Goal: Task Accomplishment & Management: Complete application form

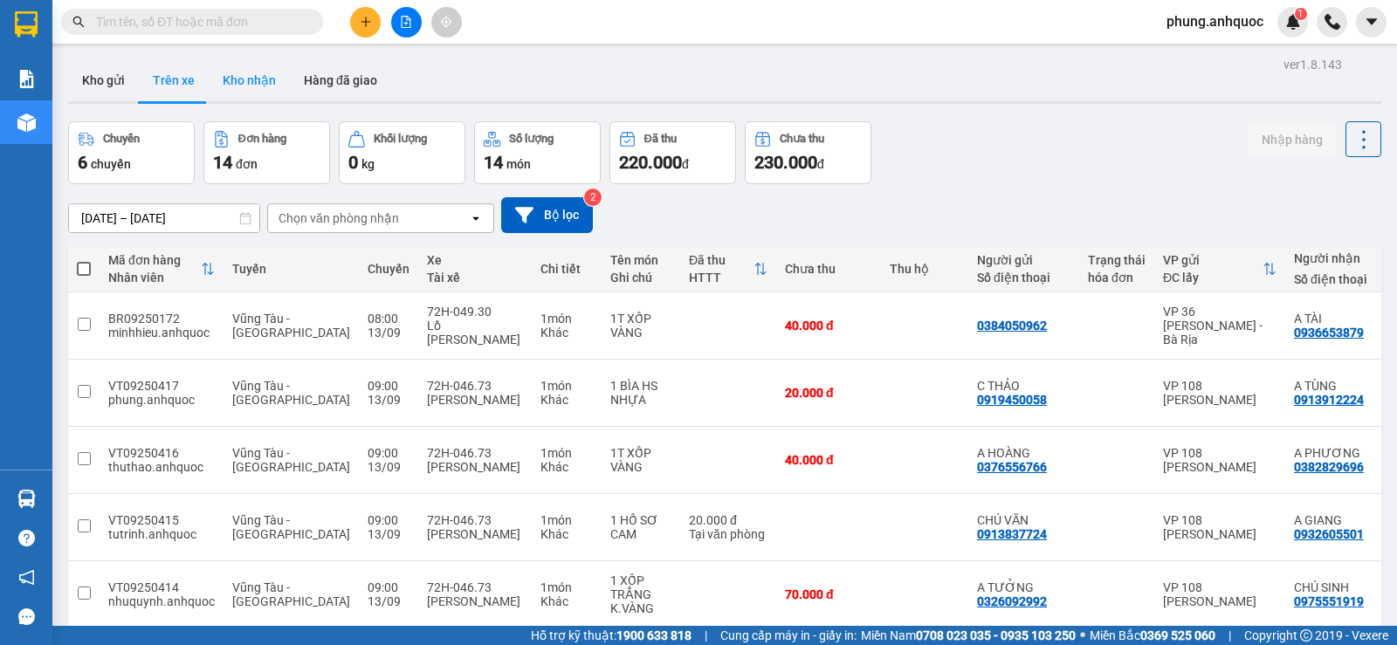
click at [252, 76] on button "Kho nhận" at bounding box center [249, 80] width 81 height 42
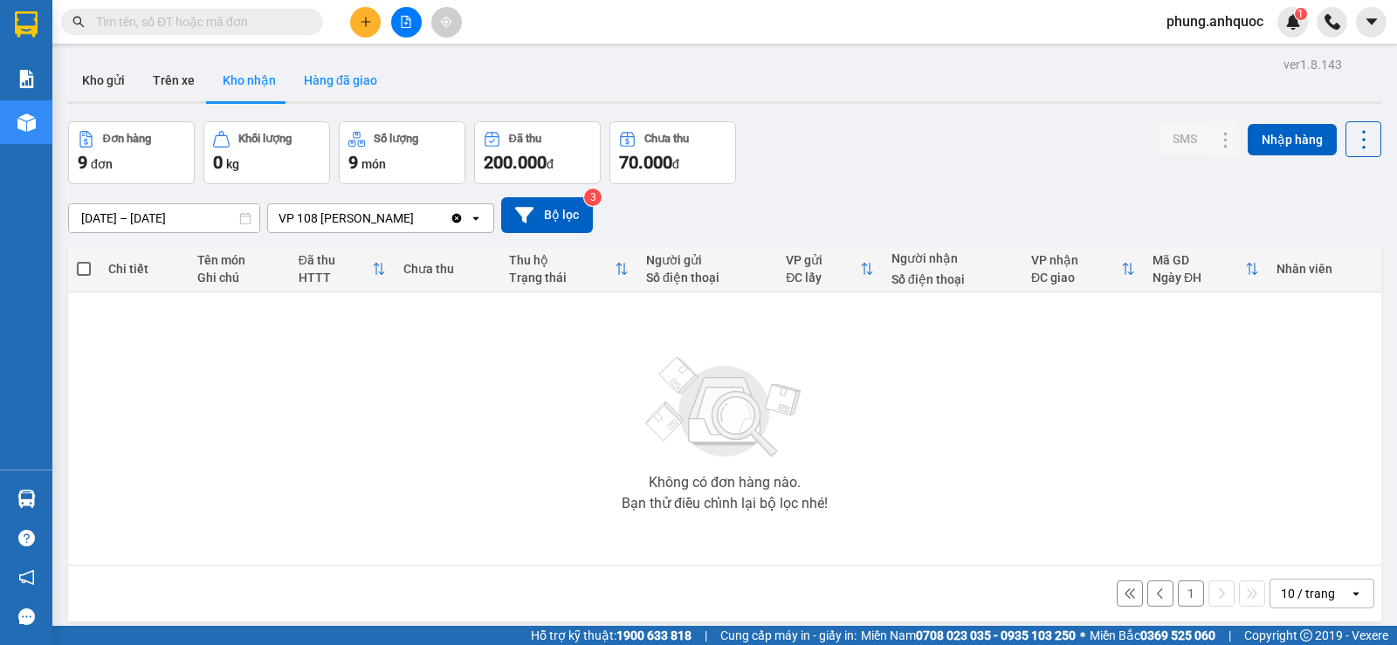
click at [361, 79] on button "Hàng đã giao" at bounding box center [340, 80] width 101 height 42
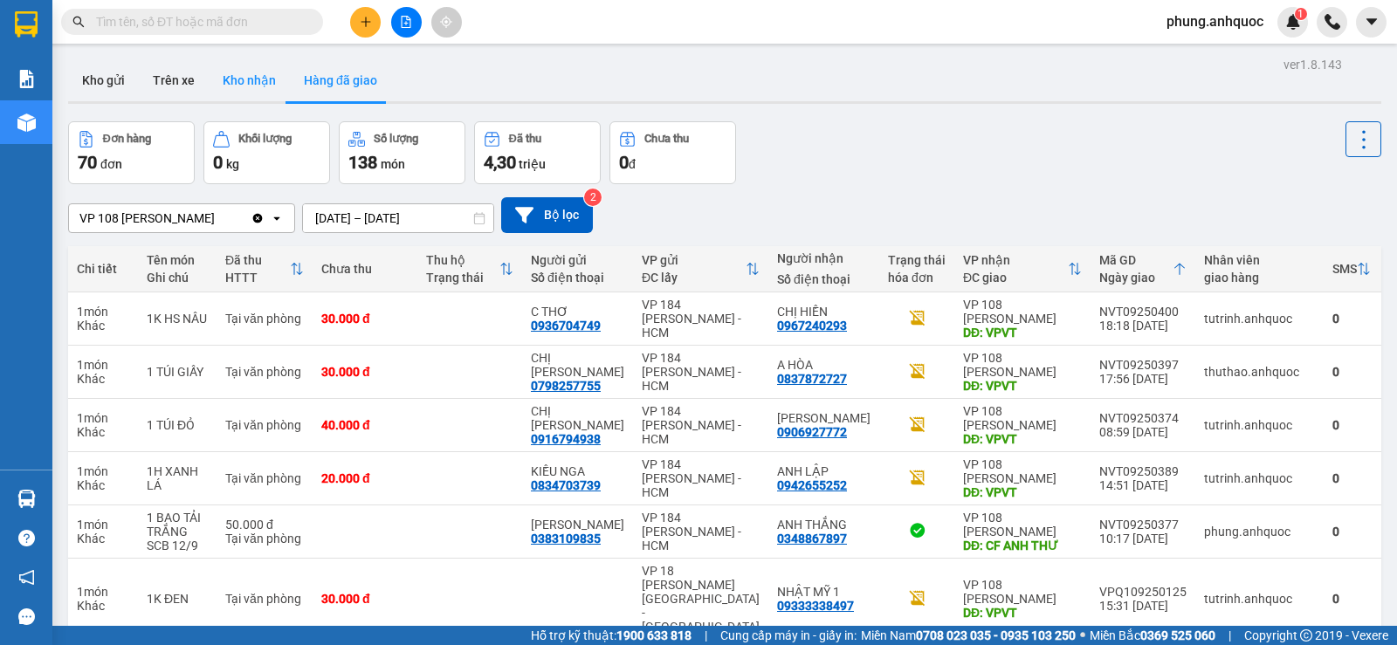
click at [244, 90] on button "Kho nhận" at bounding box center [249, 80] width 81 height 42
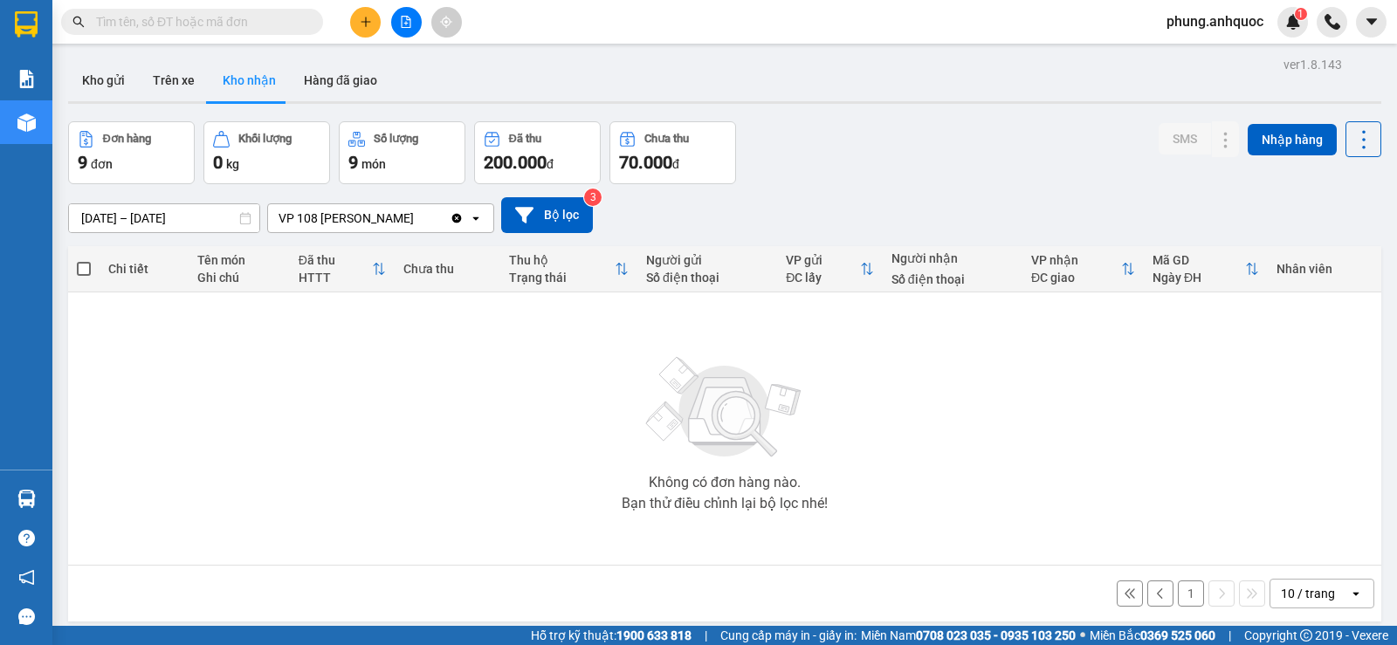
click at [143, 210] on input "11/09/2025 – 13/09/2025" at bounding box center [164, 218] width 190 height 28
click at [172, 93] on button "Trên xe" at bounding box center [174, 80] width 70 height 42
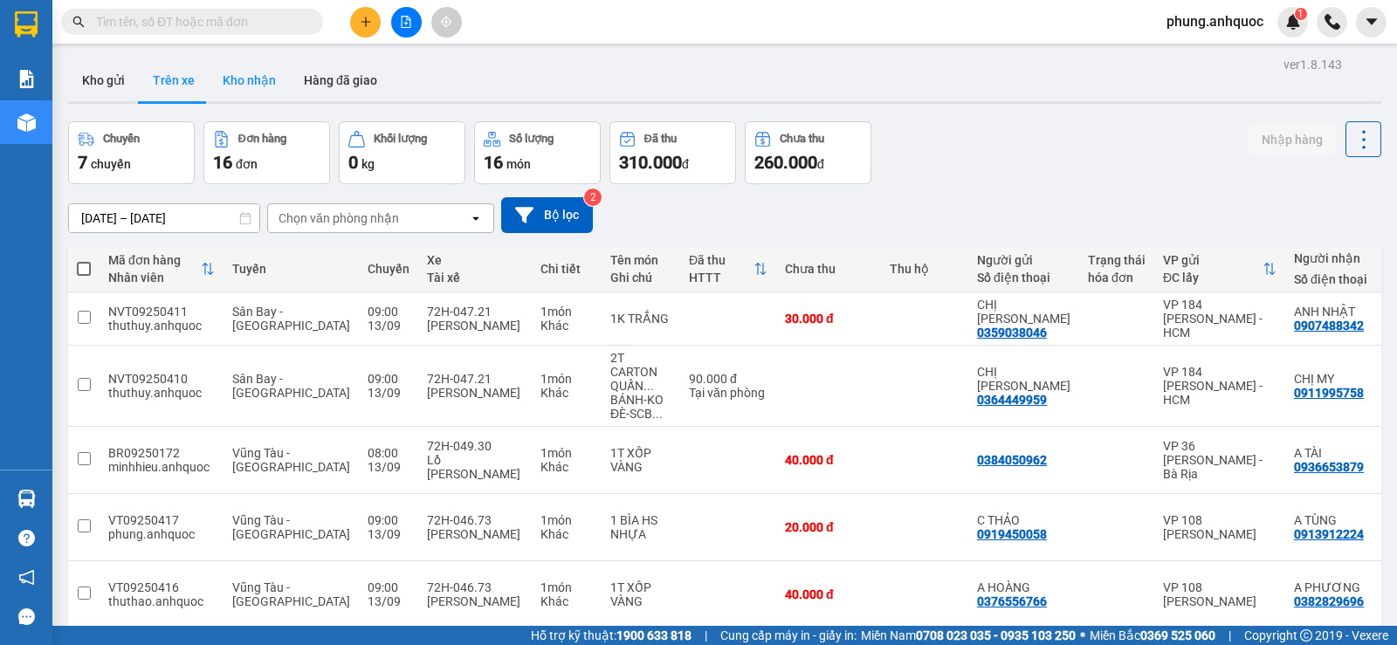
click at [253, 88] on button "Kho nhận" at bounding box center [249, 80] width 81 height 42
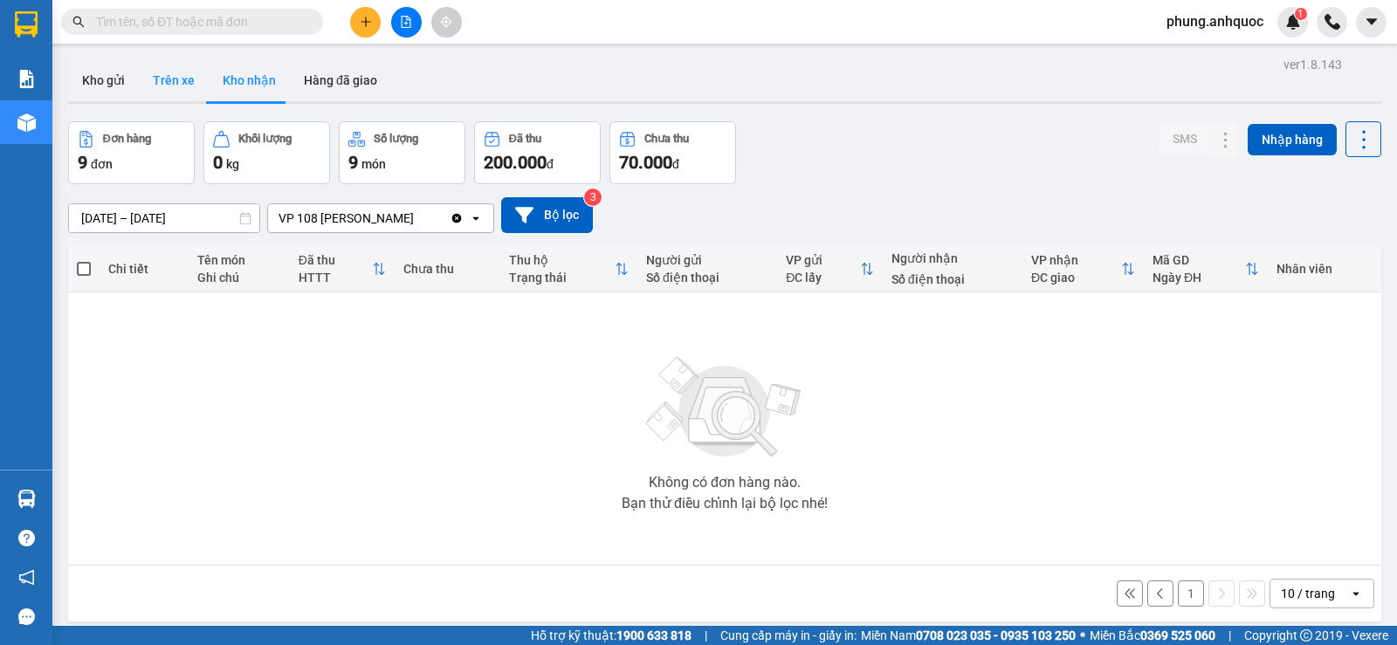
click at [181, 87] on button "Trên xe" at bounding box center [174, 80] width 70 height 42
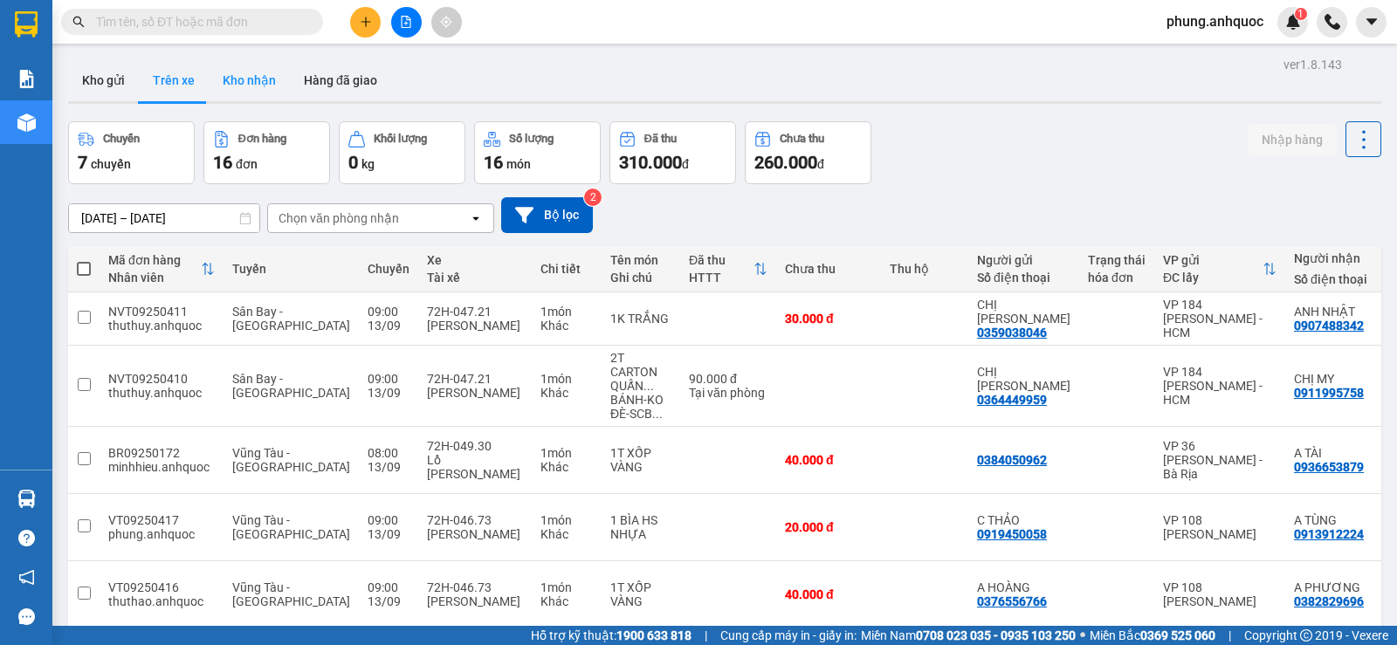
click at [256, 86] on button "Kho nhận" at bounding box center [249, 80] width 81 height 42
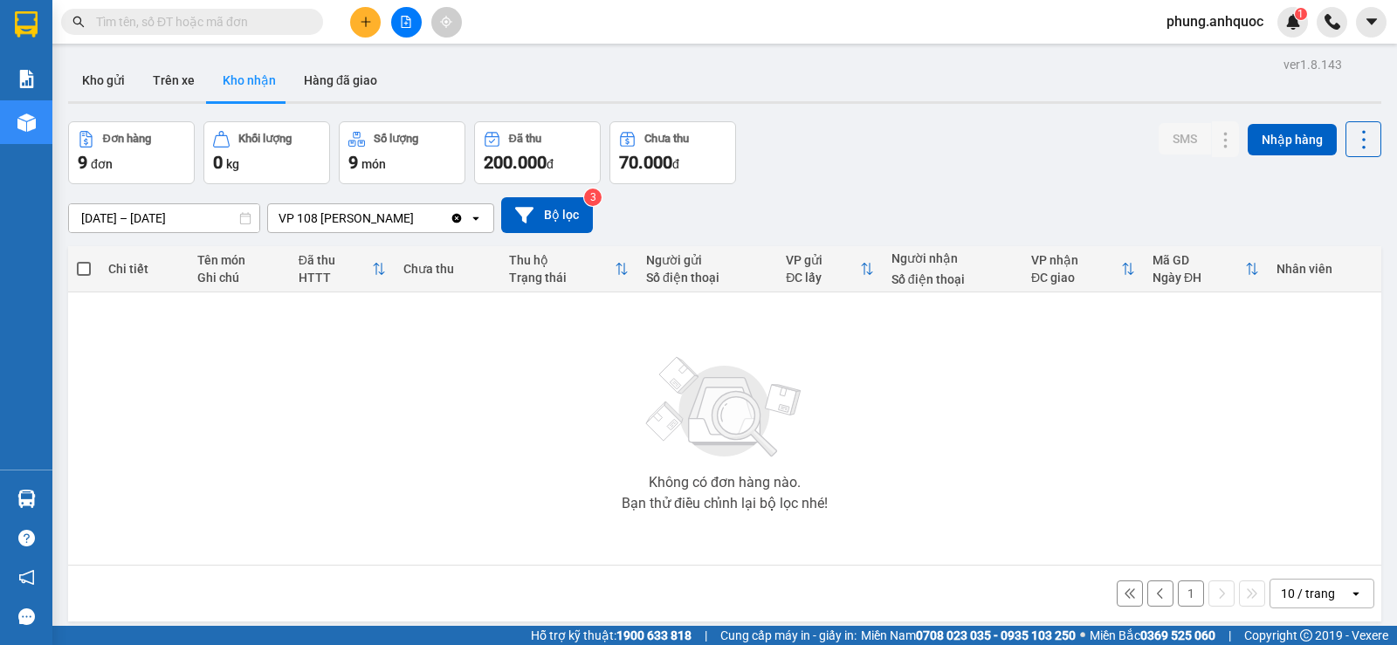
click at [316, 221] on div "VP 108 Lê Hồng Phong - Vũng Tàu" at bounding box center [346, 218] width 135 height 17
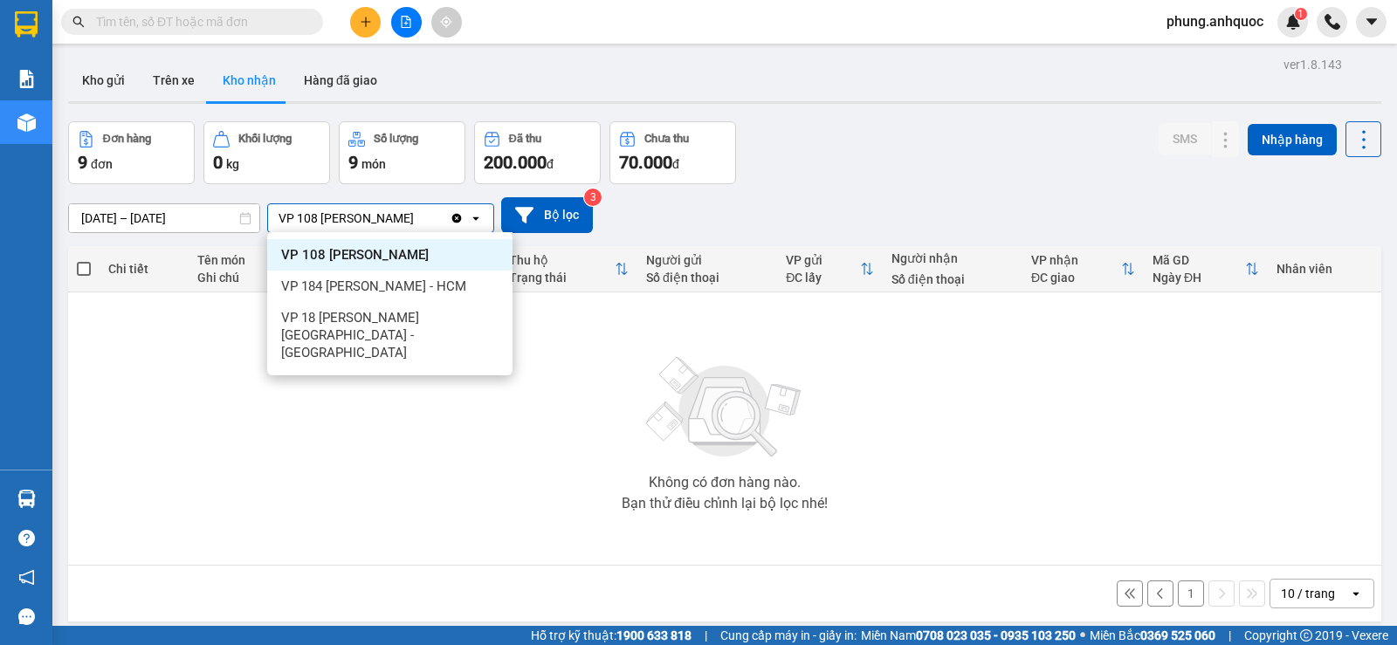
click at [462, 219] on icon "Clear value" at bounding box center [457, 218] width 10 height 10
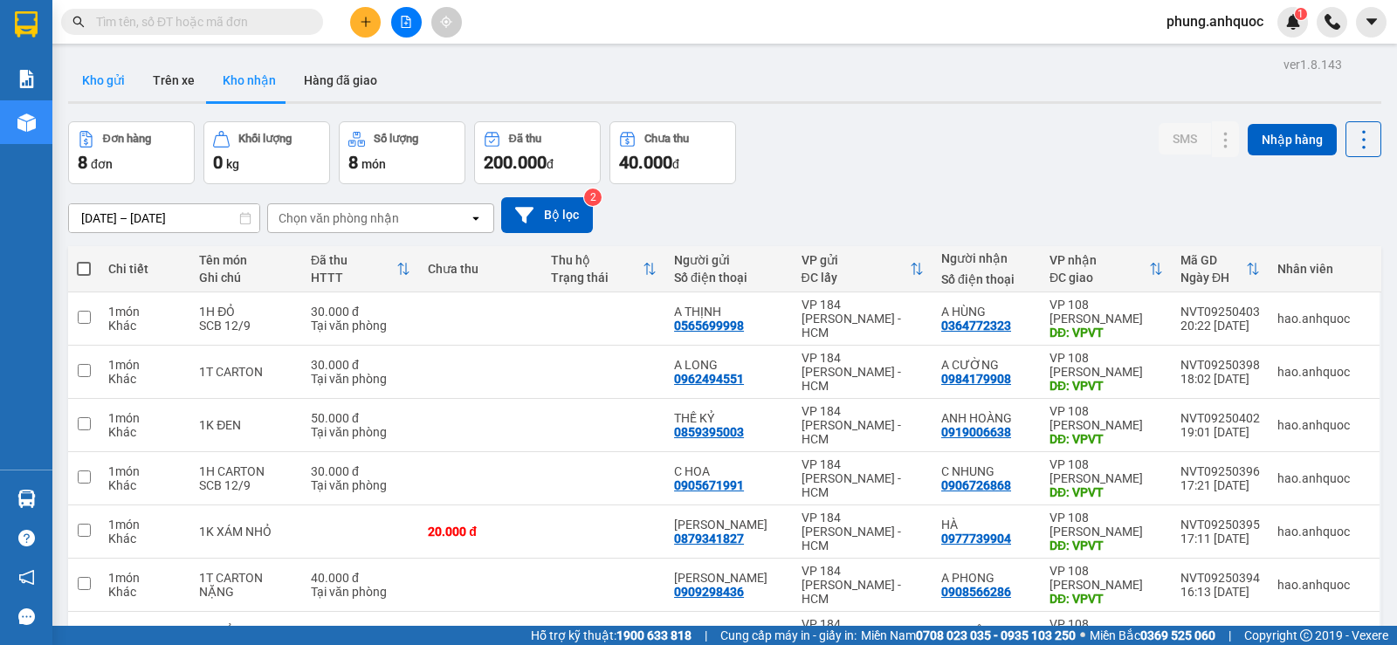
click at [99, 82] on button "Kho gửi" at bounding box center [103, 80] width 71 height 42
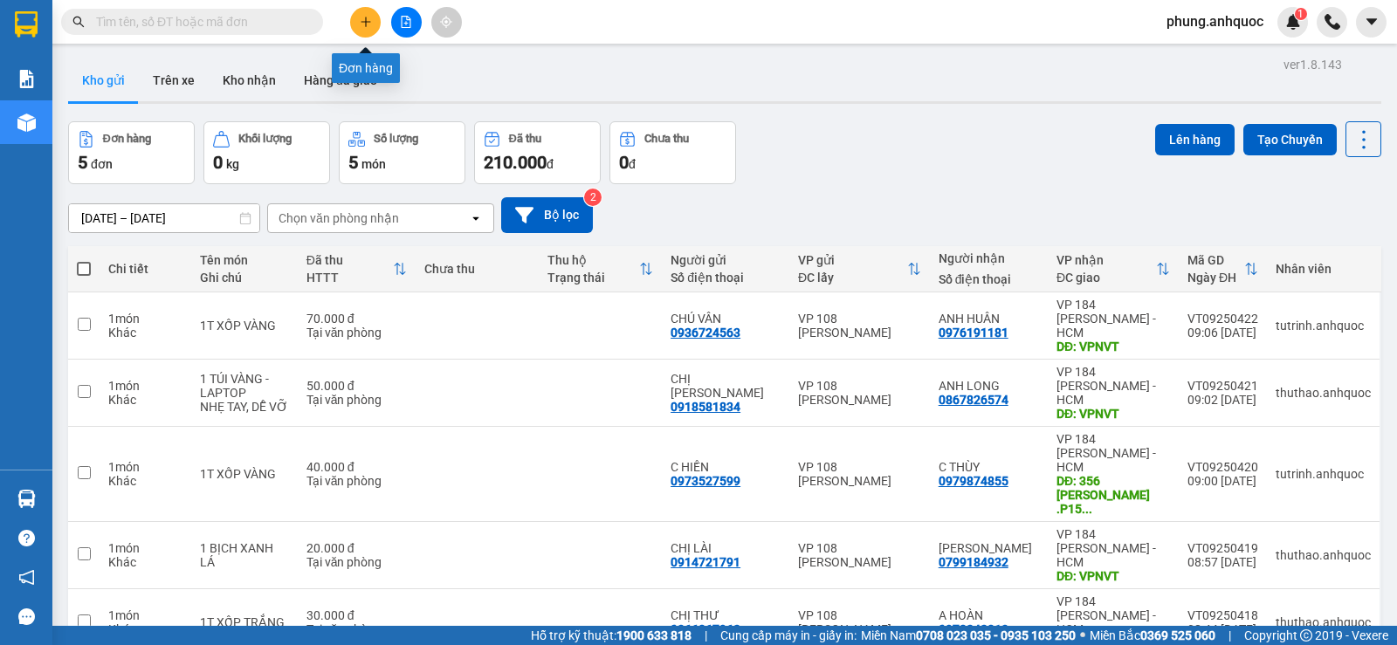
click at [364, 25] on icon "plus" at bounding box center [366, 22] width 12 height 12
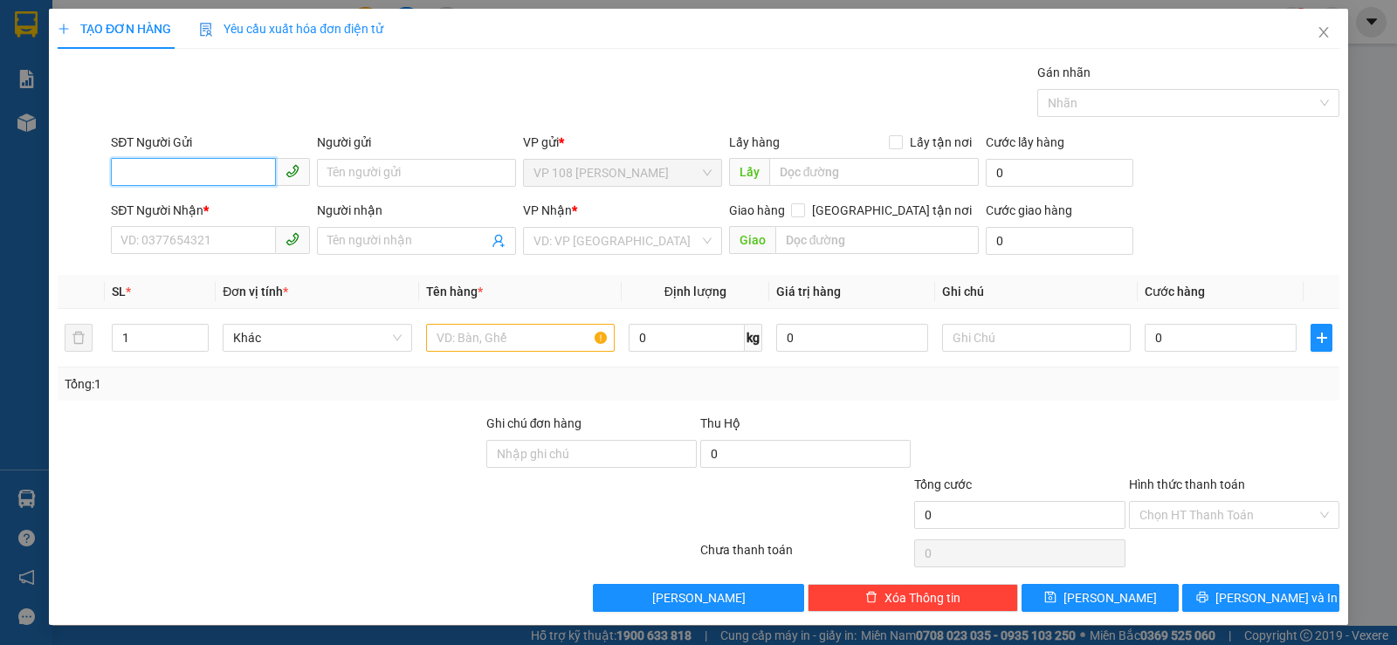
click at [228, 178] on input "SĐT Người Gửi" at bounding box center [193, 172] width 165 height 28
click at [249, 204] on div "0939234667 - ANH LINH" at bounding box center [208, 207] width 176 height 19
type input "0939234667"
type input "ANH LINH"
type input "0977523838"
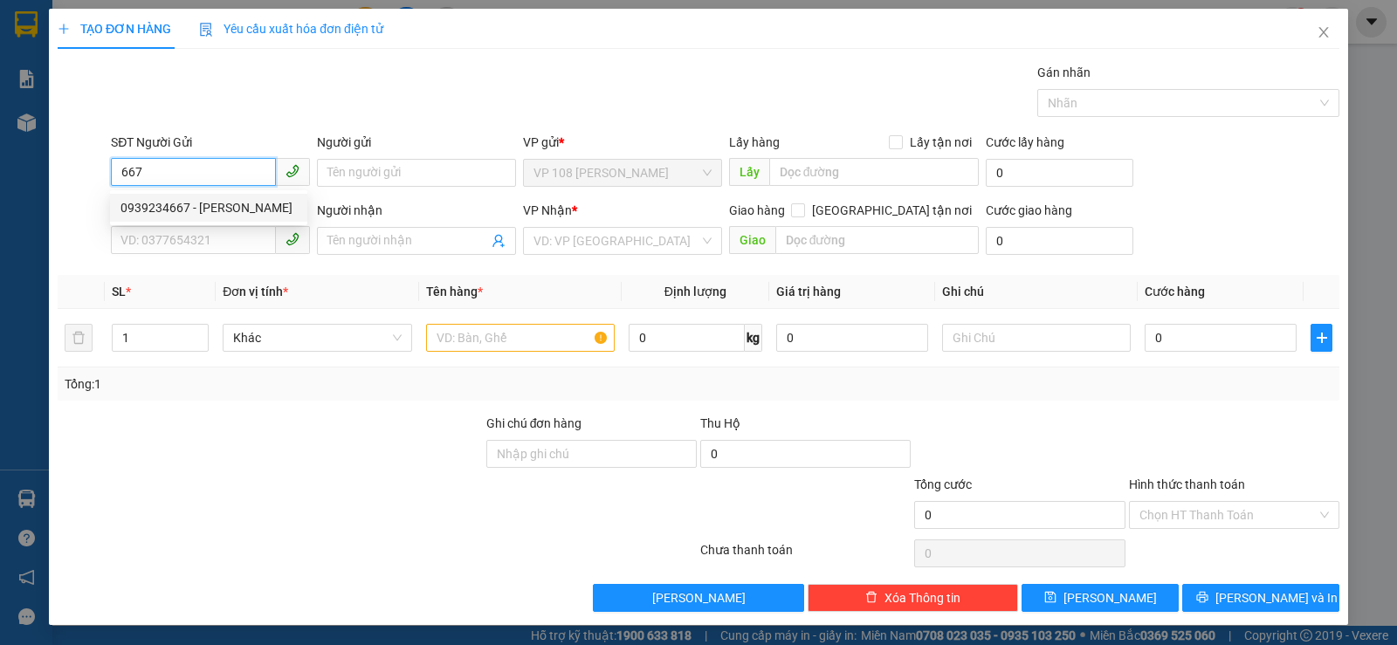
type input "BẢO TECH"
type input "VP184"
type input "20.000"
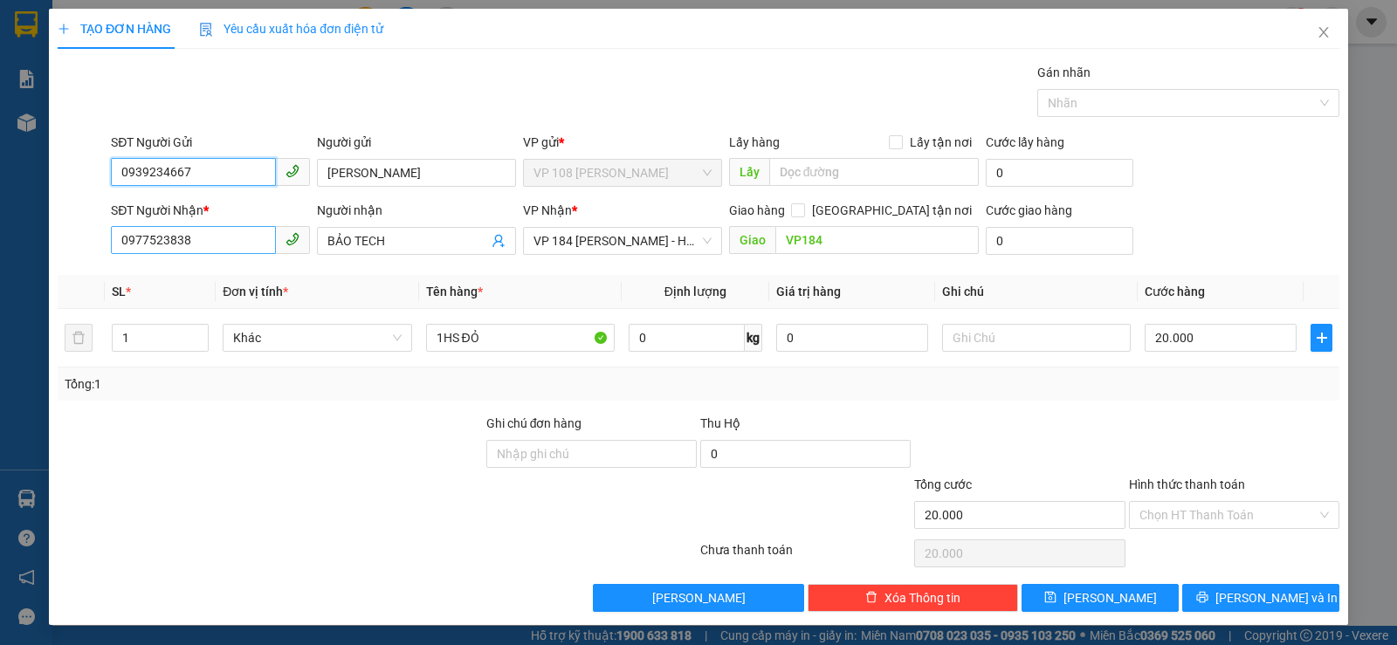
type input "0939234667"
click at [229, 247] on input "0977523838" at bounding box center [193, 240] width 165 height 28
drag, startPoint x: 223, startPoint y: 247, endPoint x: 113, endPoint y: 235, distance: 109.8
click at [115, 235] on input "0977523838" at bounding box center [193, 240] width 165 height 28
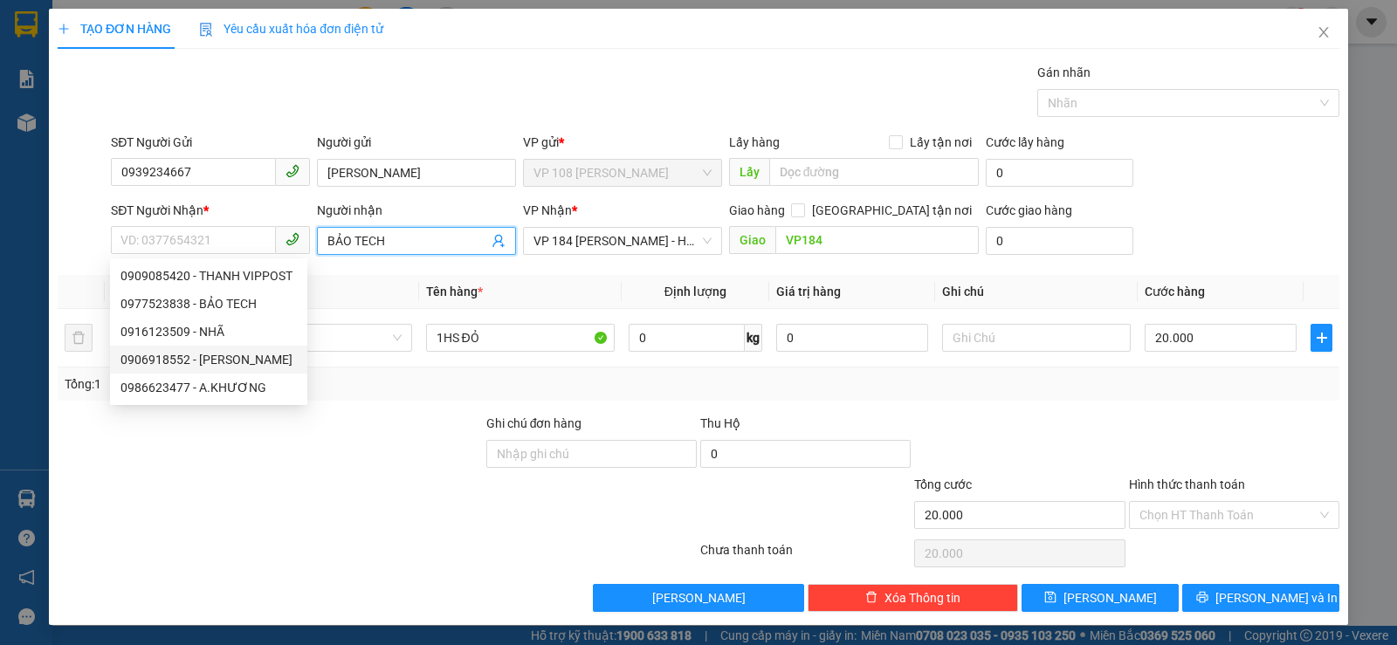
drag, startPoint x: 357, startPoint y: 237, endPoint x: 285, endPoint y: 244, distance: 72.0
click at [285, 244] on div "SĐT Người Nhận * VD: 0377654321 Người nhận BẢO TECH BẢO TECH VP Nhận * VP 184 N…" at bounding box center [724, 231] width 1235 height 61
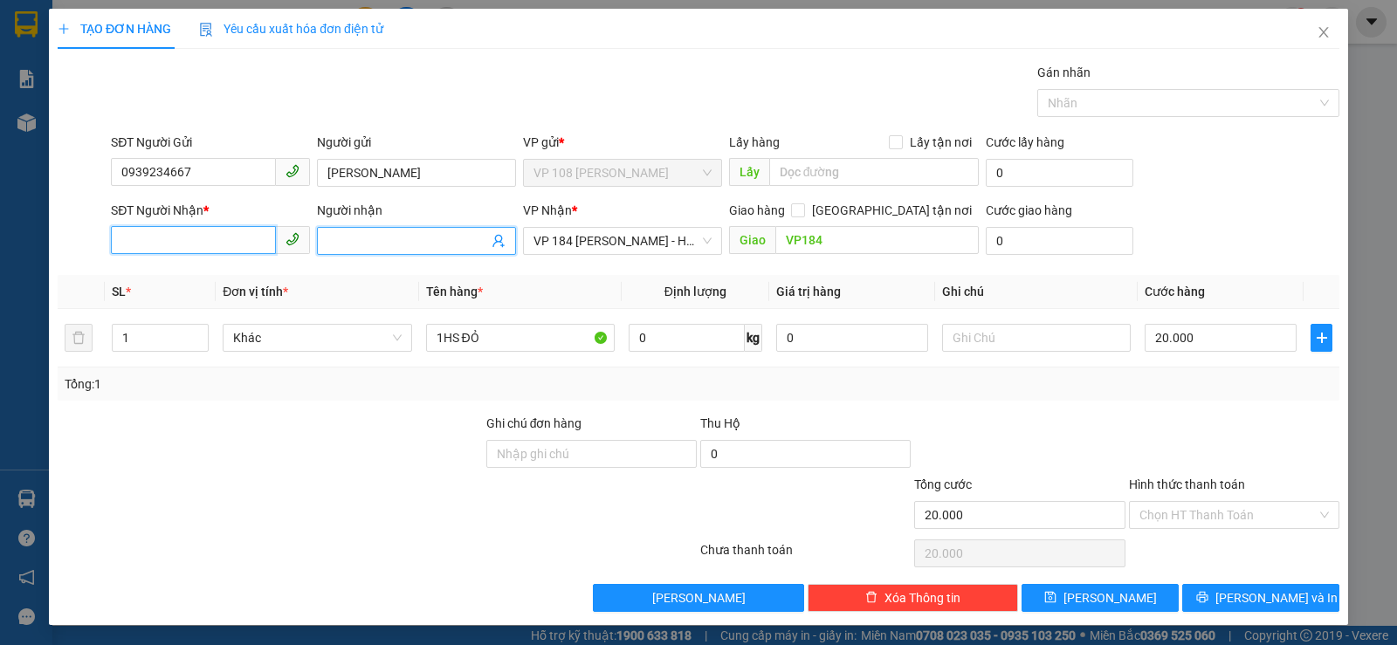
click at [237, 250] on input "SĐT Người Nhận *" at bounding box center [193, 240] width 165 height 28
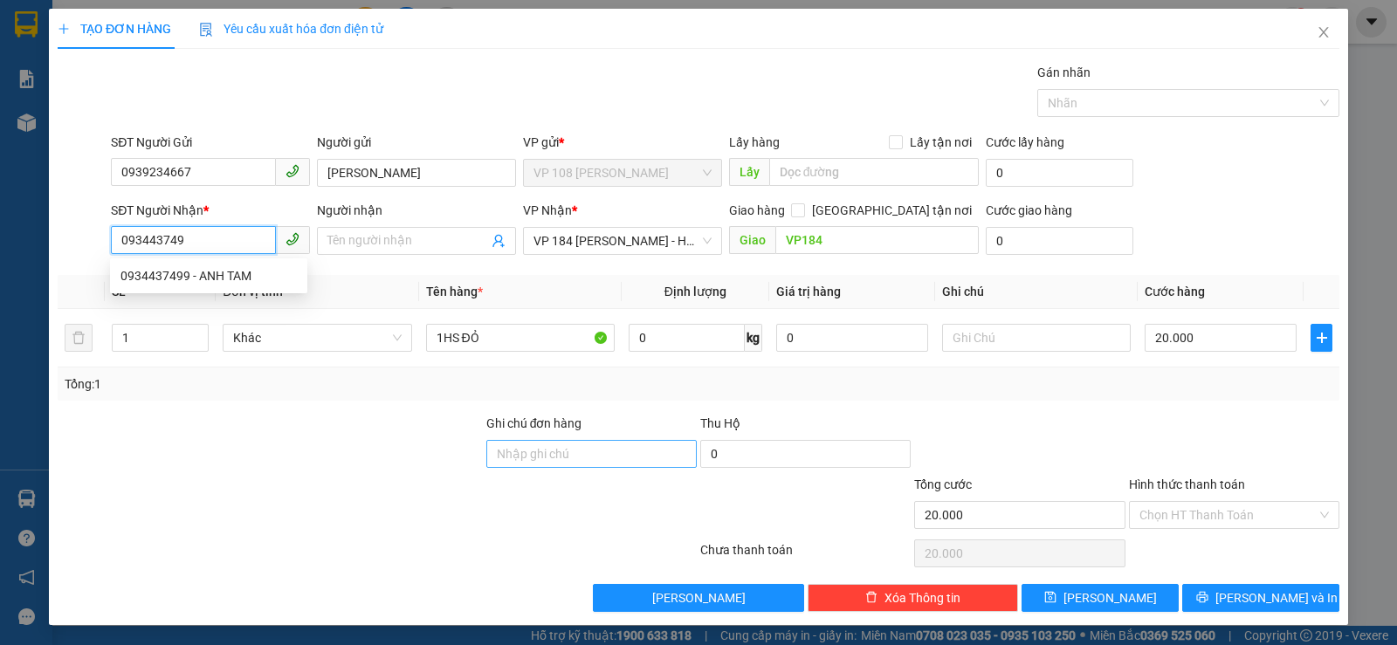
type input "0934437499"
click at [249, 270] on div "0934437499 - ANH TAM" at bounding box center [208, 275] width 176 height 19
type input "ANH TAM"
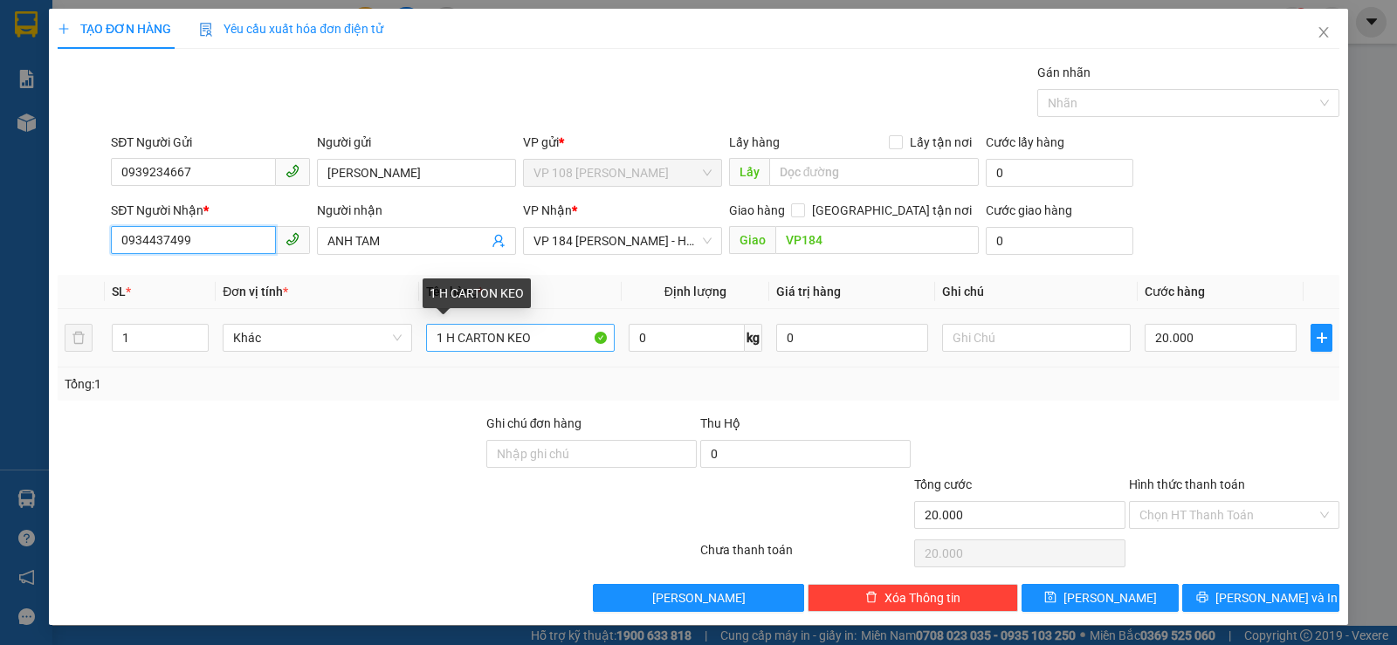
type input "0934437499"
click at [544, 339] on input "1 H CARTON KEO" at bounding box center [520, 338] width 189 height 28
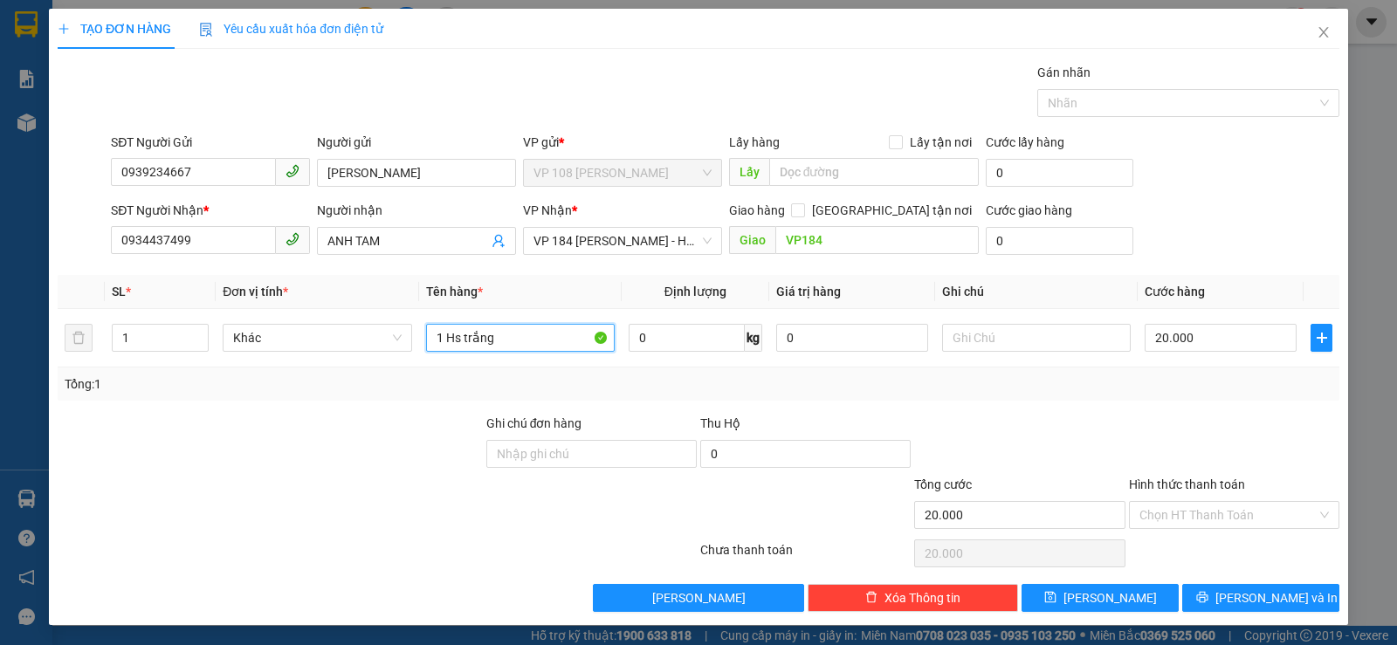
type input "1 Hs trắng"
click at [1169, 497] on div "Hình thức thanh toán" at bounding box center [1234, 488] width 210 height 26
click at [1168, 513] on input "Hình thức thanh toán" at bounding box center [1227, 515] width 177 height 26
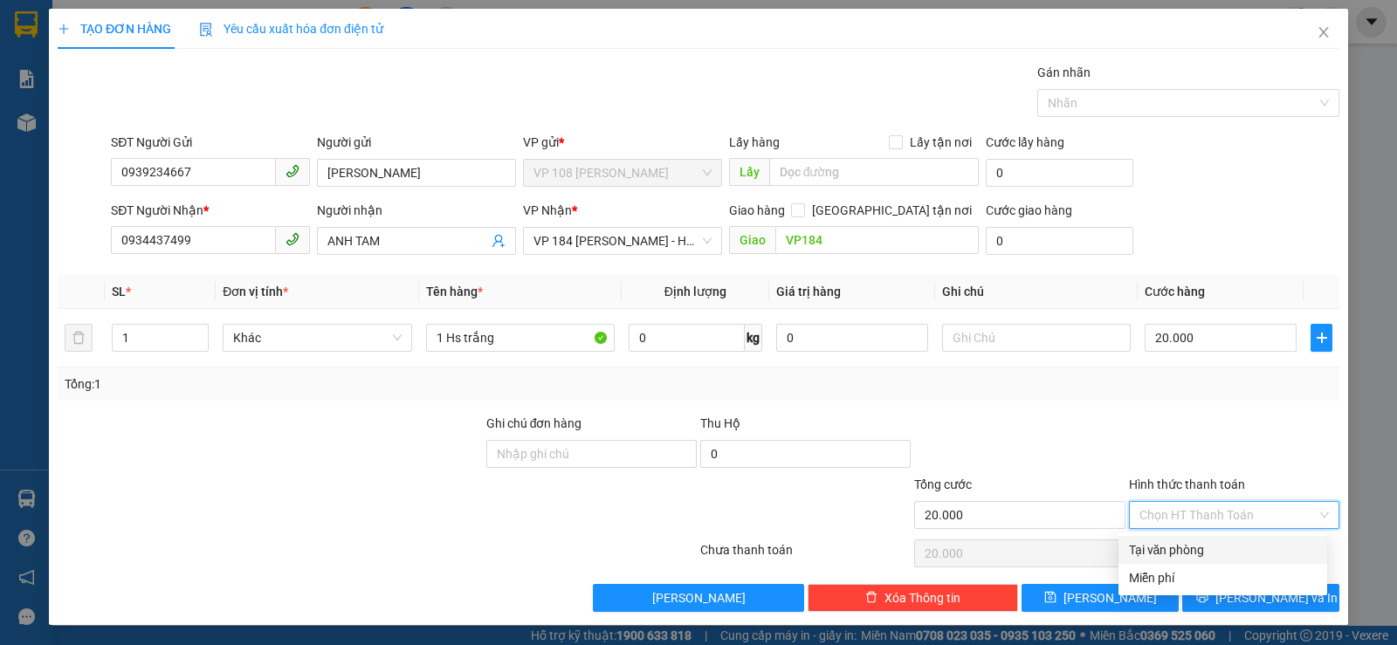
click at [1173, 548] on div "Tại văn phòng" at bounding box center [1223, 549] width 188 height 19
type input "0"
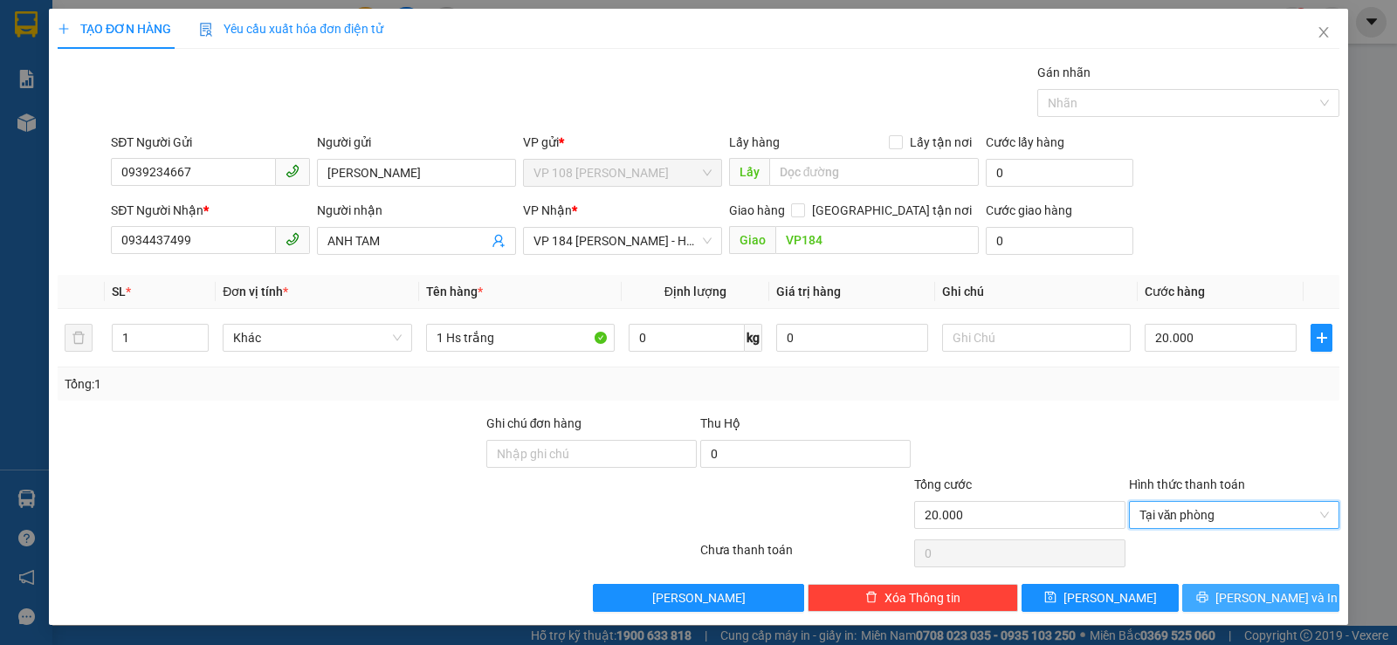
click at [1265, 596] on span "Lưu và In" at bounding box center [1276, 597] width 122 height 19
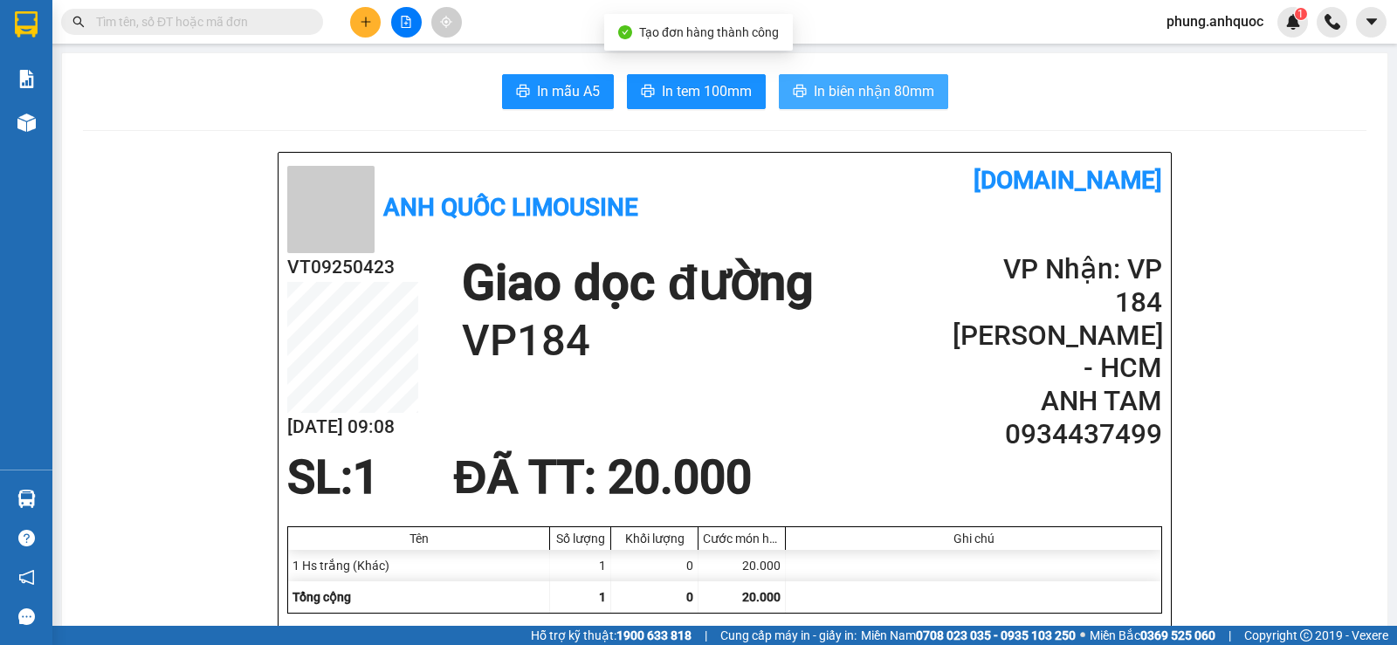
click at [822, 87] on span "In biên nhận 80mm" at bounding box center [874, 91] width 120 height 22
click at [844, 79] on button "In biên nhận 80mm" at bounding box center [863, 91] width 169 height 35
click at [859, 86] on span "In biên nhận 80mm" at bounding box center [874, 91] width 120 height 22
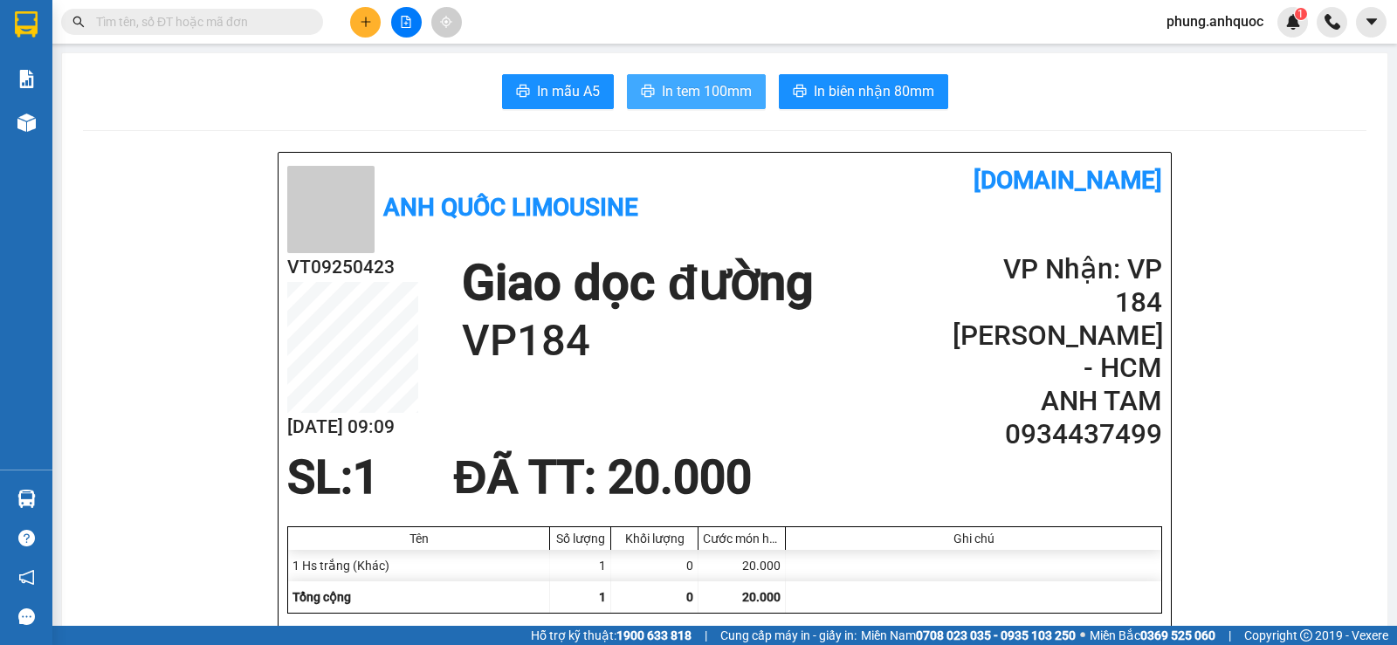
click at [680, 105] on button "In tem 100mm" at bounding box center [696, 91] width 139 height 35
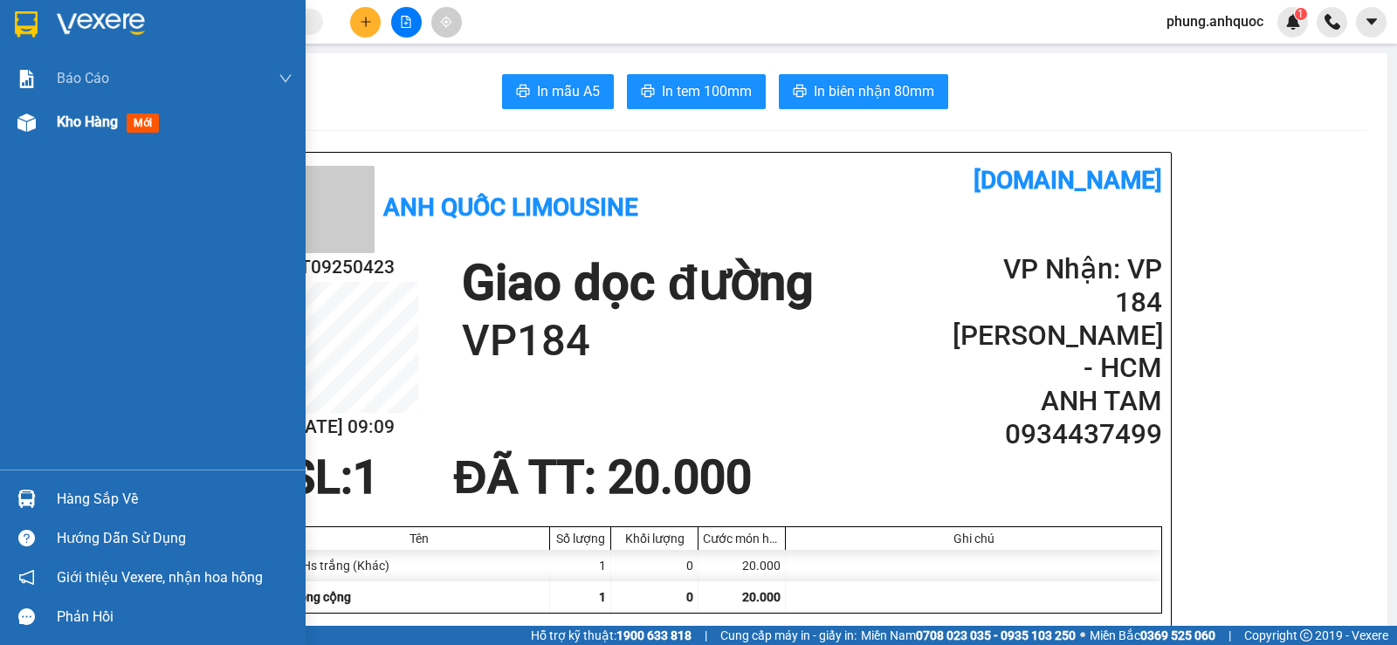
click at [72, 127] on span "Kho hàng" at bounding box center [87, 121] width 61 height 17
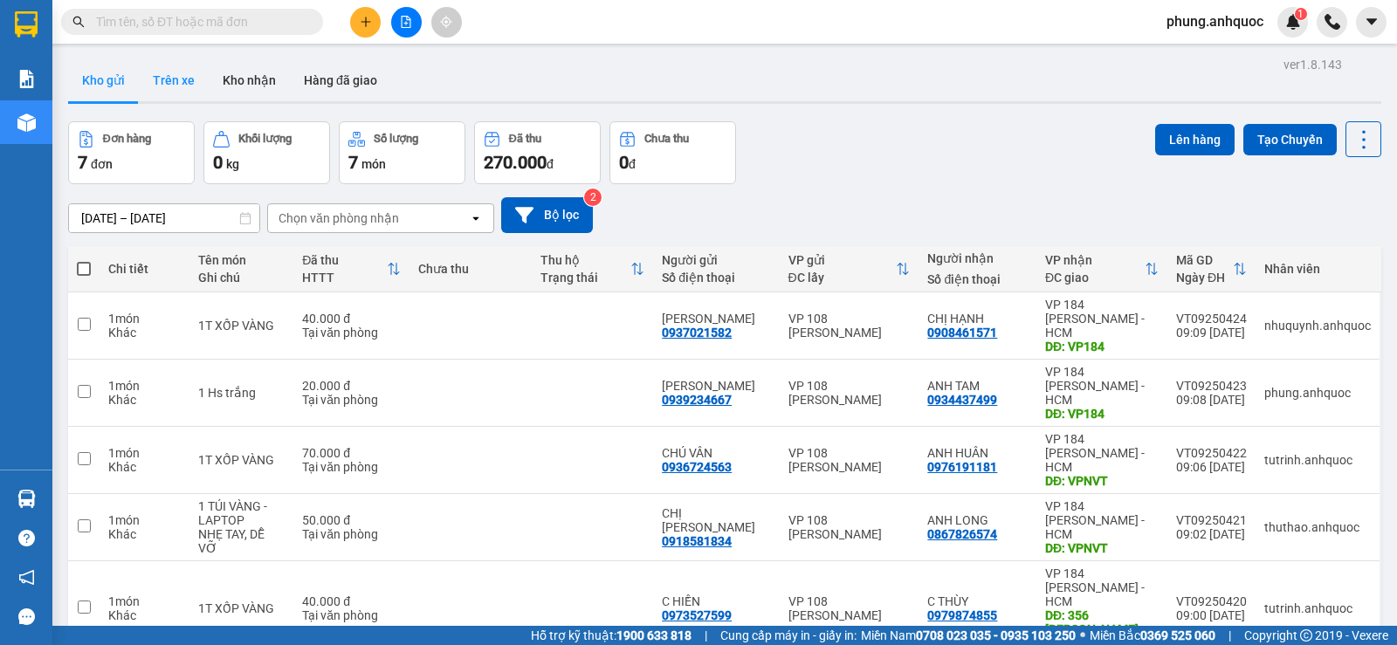
click at [167, 82] on button "Trên xe" at bounding box center [174, 80] width 70 height 42
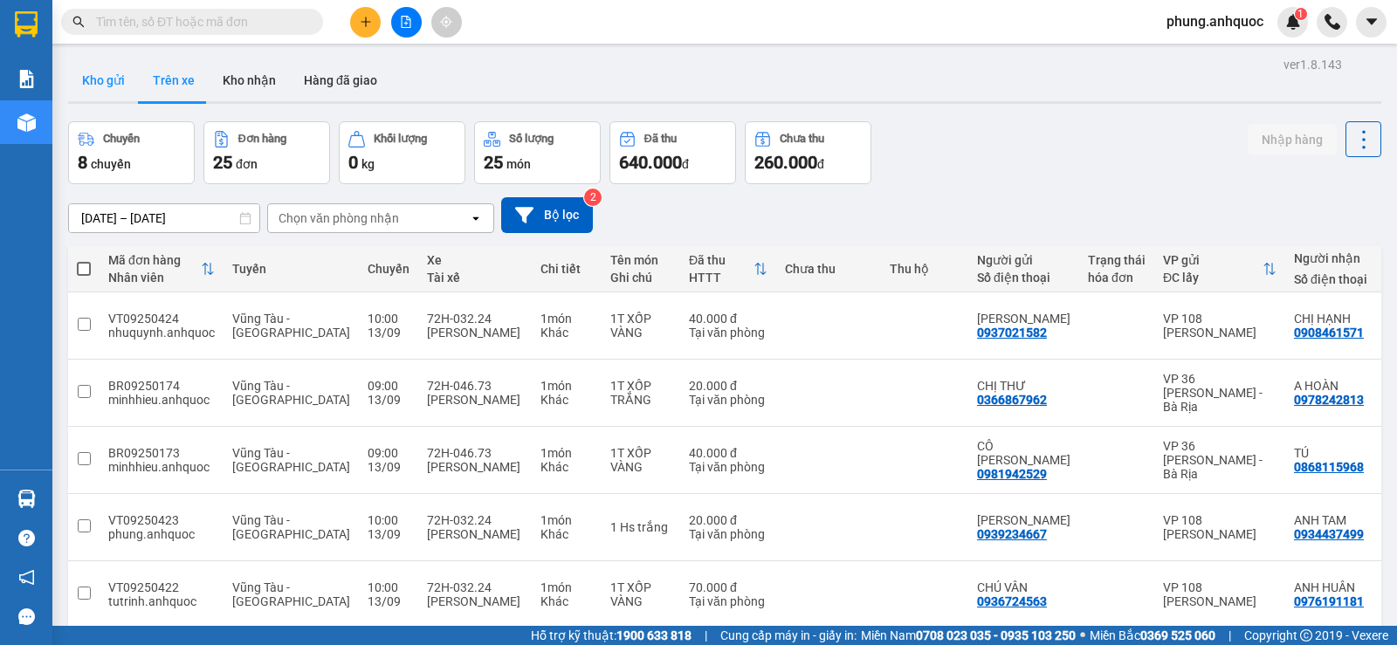
click at [112, 85] on button "Kho gửi" at bounding box center [103, 80] width 71 height 42
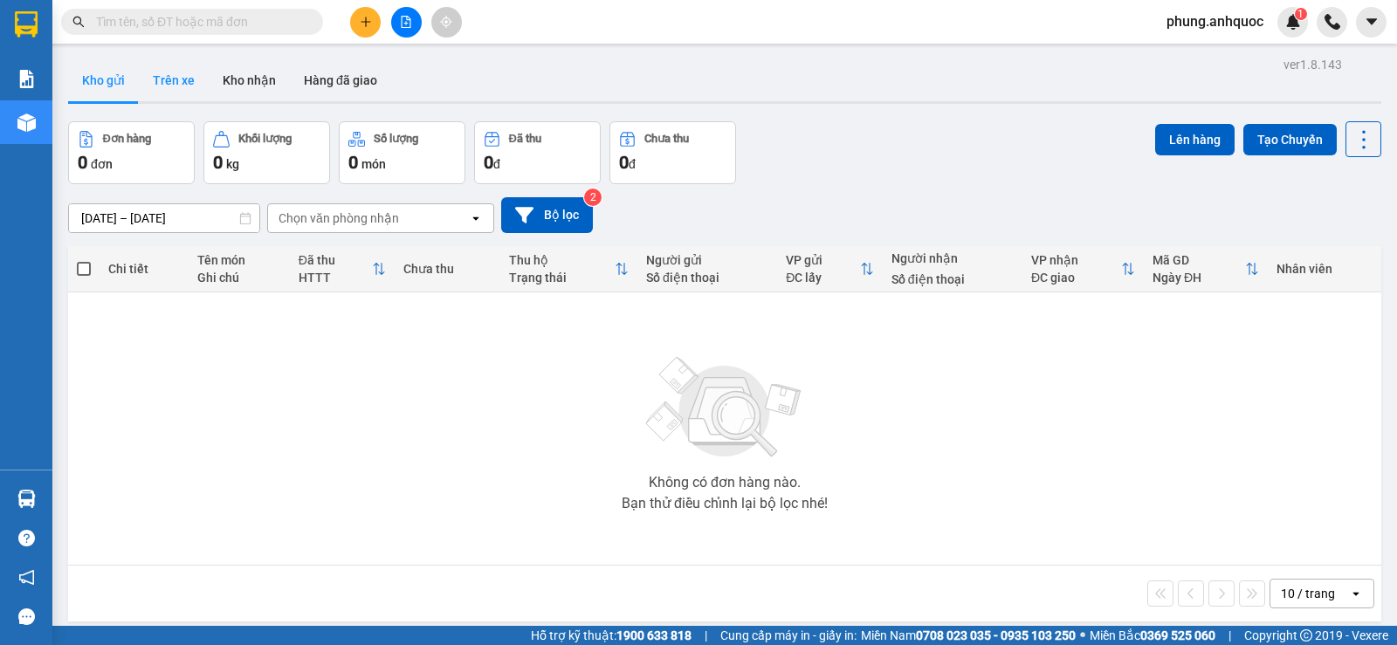
click at [184, 97] on button "Trên xe" at bounding box center [174, 80] width 70 height 42
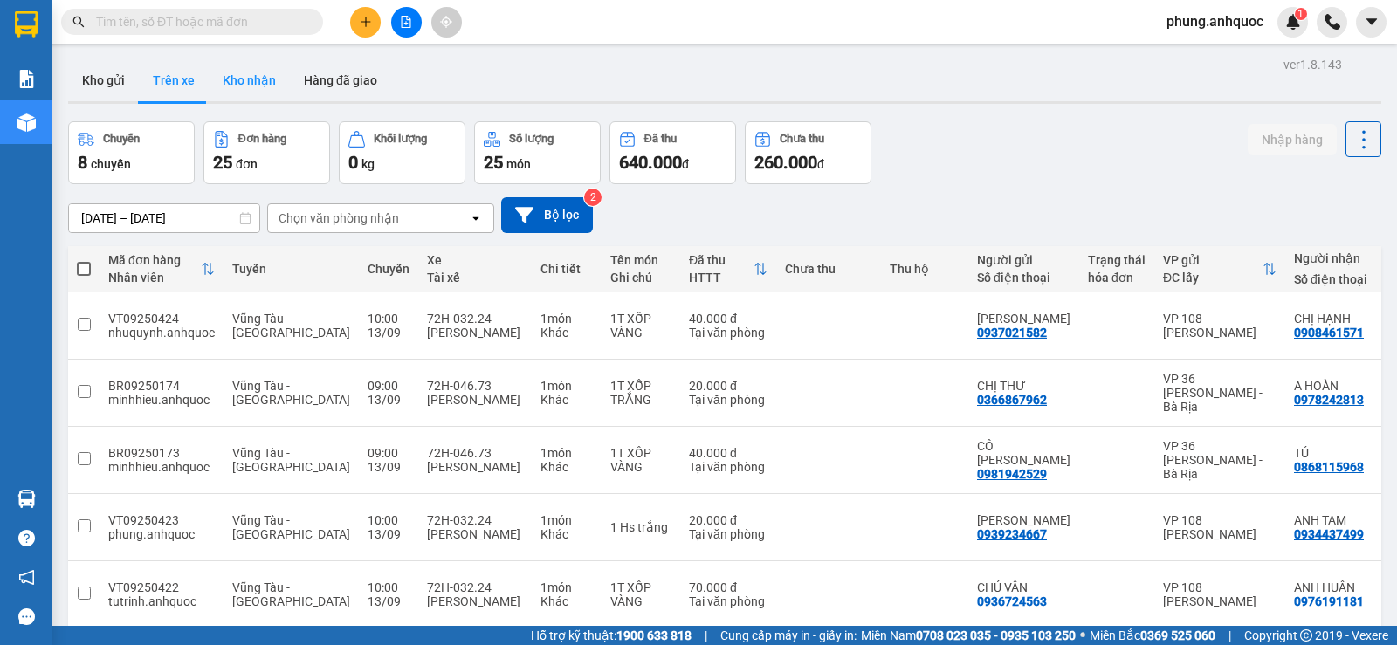
click at [259, 89] on button "Kho nhận" at bounding box center [249, 80] width 81 height 42
